Goal: Complete application form

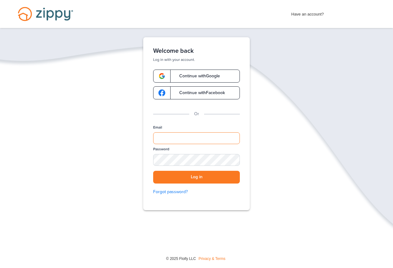
click at [182, 134] on input "Email" at bounding box center [196, 138] width 87 height 12
type input "**********"
click at [173, 176] on button "Log in" at bounding box center [196, 177] width 87 height 13
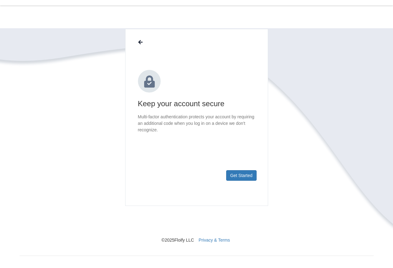
scroll to position [29, 0]
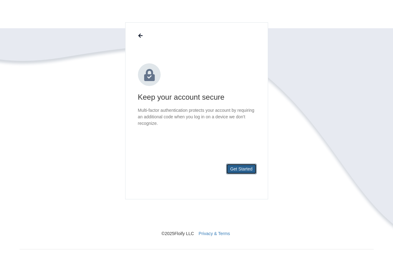
click at [252, 169] on button "Get Started" at bounding box center [241, 169] width 30 height 11
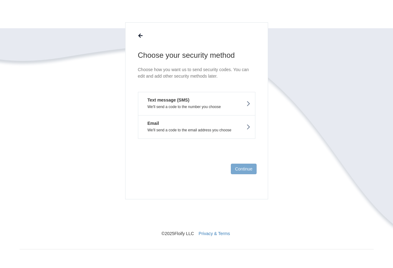
click at [215, 105] on p "We'll send a code to the number you choose" at bounding box center [196, 107] width 107 height 4
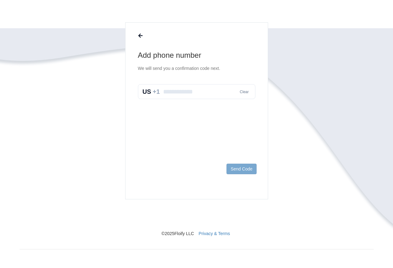
click at [189, 94] on input "text" at bounding box center [196, 91] width 117 height 15
type input "**********"
click at [236, 170] on button "Send Code" at bounding box center [241, 169] width 30 height 11
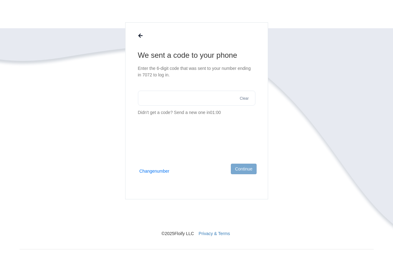
click at [163, 98] on input "text" at bounding box center [196, 98] width 117 height 15
click at [167, 100] on input "text" at bounding box center [196, 98] width 117 height 15
type input "******"
click at [244, 168] on button "Continue" at bounding box center [243, 169] width 25 height 11
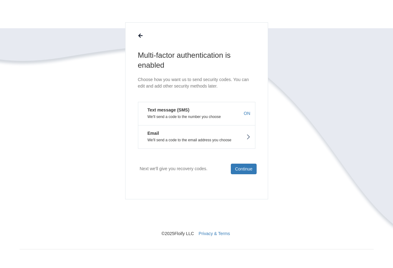
click at [217, 134] on button "Email We'll send a code to the email address you choose" at bounding box center [196, 137] width 117 height 24
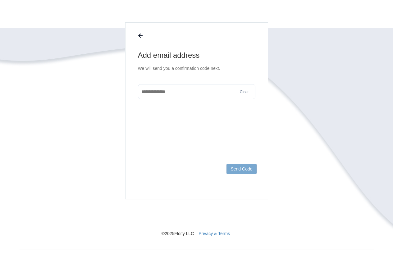
click at [195, 94] on input "text" at bounding box center [196, 91] width 117 height 15
type input "**********"
click at [248, 173] on button "Send Code" at bounding box center [241, 169] width 30 height 11
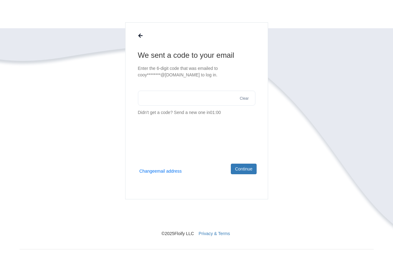
click at [202, 101] on input "text" at bounding box center [196, 98] width 117 height 15
type input "******"
click at [247, 172] on button "Continue" at bounding box center [243, 169] width 25 height 11
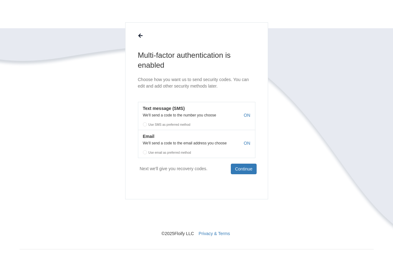
click at [144, 124] on label "Use SMS as preferred method" at bounding box center [196, 123] width 117 height 9
click at [145, 125] on label "Use SMS as preferred method" at bounding box center [196, 123] width 117 height 9
click at [146, 152] on label "Use email as preferred method" at bounding box center [196, 151] width 117 height 9
click at [243, 170] on button "Continue" at bounding box center [243, 169] width 25 height 11
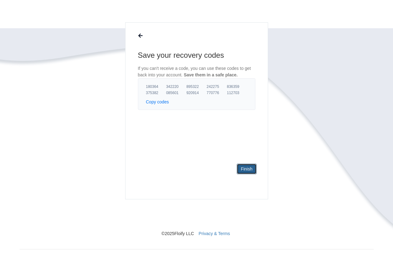
click at [245, 170] on link "Finish" at bounding box center [247, 169] width 20 height 11
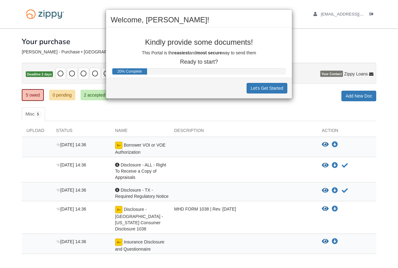
click at [205, 112] on div "Welcome, [PERSON_NAME]! Kindly provide some documents! This Portal is the easie…" at bounding box center [199, 134] width 398 height 268
click at [255, 86] on button "Let's Get Started" at bounding box center [266, 88] width 41 height 11
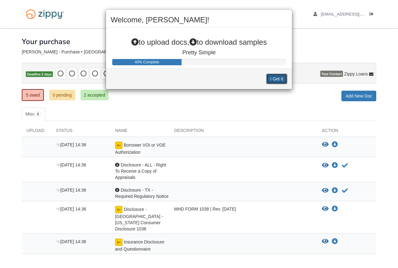
click at [271, 81] on button "I Get It" at bounding box center [276, 79] width 21 height 11
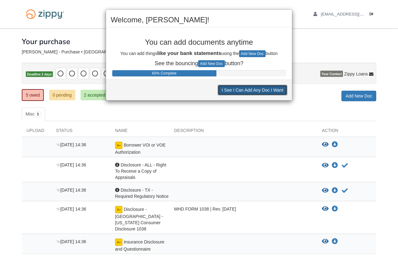
click at [269, 89] on button "I See I Can Add Any Doc I Want" at bounding box center [252, 90] width 70 height 11
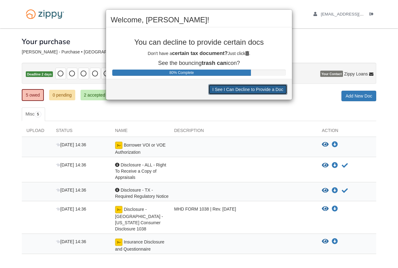
click at [269, 89] on button "I See I Can Decline to Provide a Doc" at bounding box center [247, 89] width 79 height 11
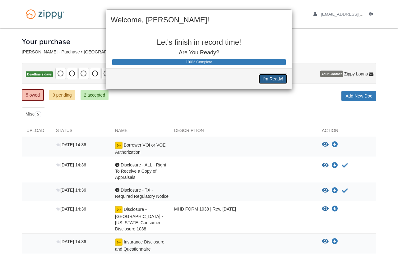
click at [276, 83] on button "I'm Ready!" at bounding box center [272, 79] width 29 height 11
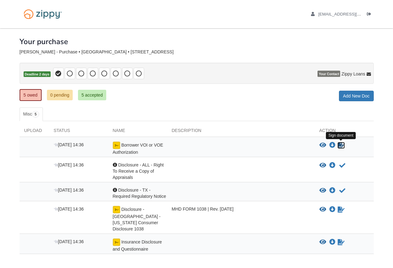
click at [340, 145] on icon "Sign Form" at bounding box center [341, 145] width 7 height 6
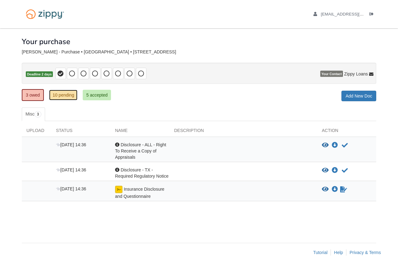
click at [61, 96] on link "10 pending" at bounding box center [63, 95] width 28 height 11
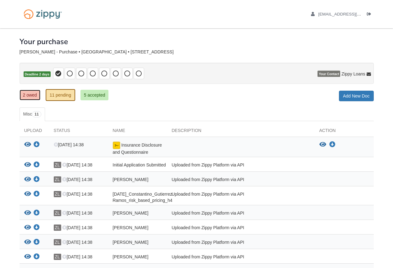
click at [35, 96] on link "2 owed" at bounding box center [30, 95] width 21 height 11
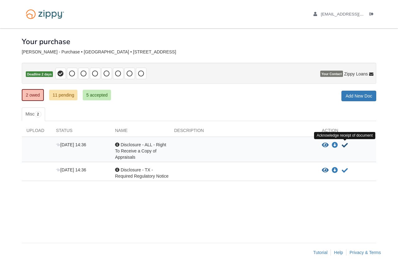
click at [344, 144] on icon "Acknowledge receipt of document" at bounding box center [344, 145] width 6 height 6
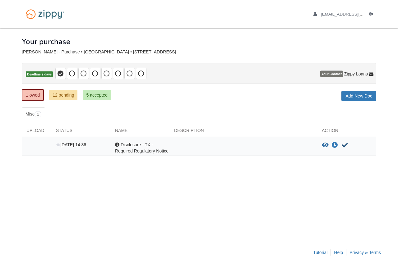
click at [344, 145] on icon "Acknowledge receipt of document" at bounding box center [344, 145] width 6 height 6
